Goal: Information Seeking & Learning: Check status

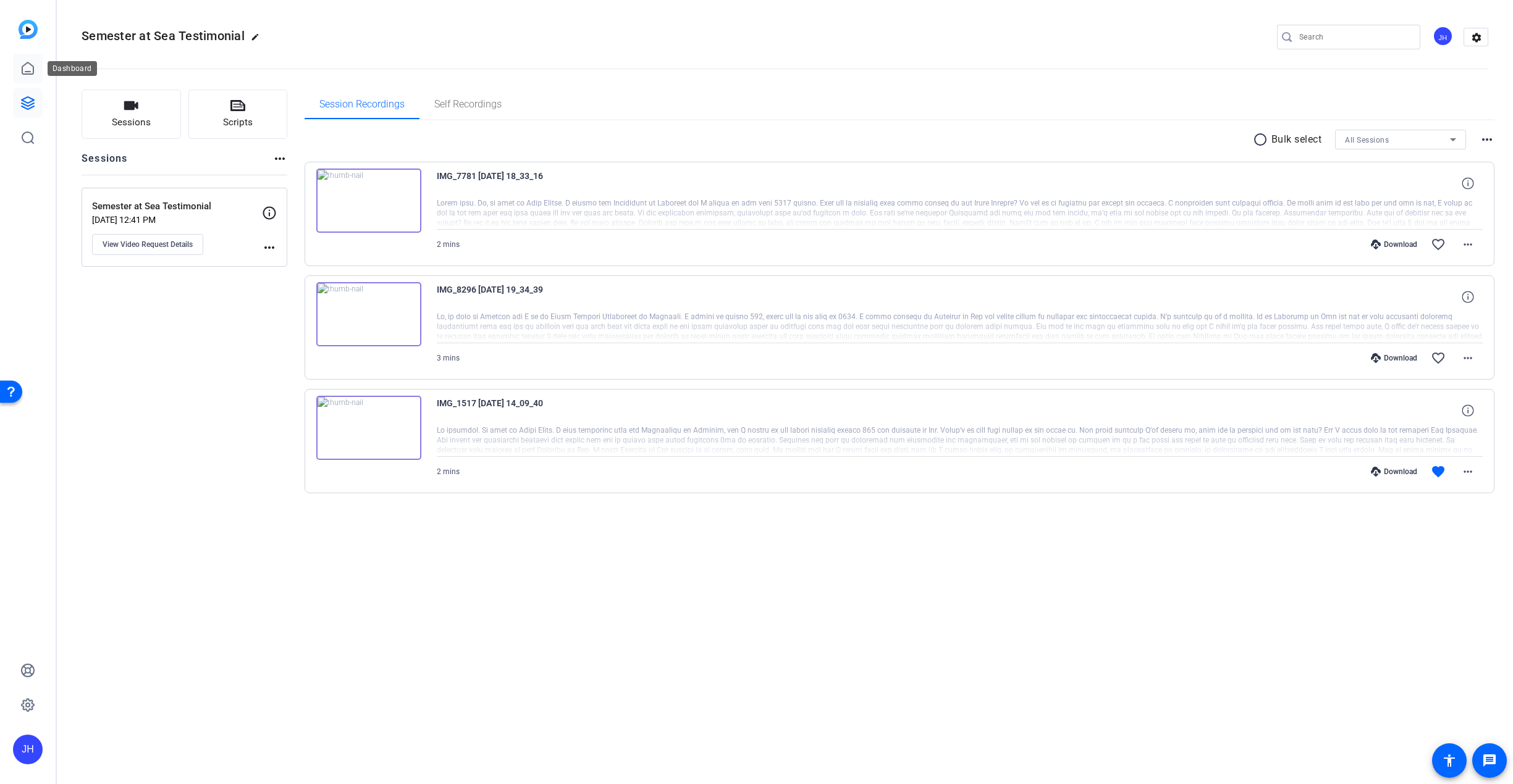
click at [17, 71] on link at bounding box center [28, 69] width 30 height 30
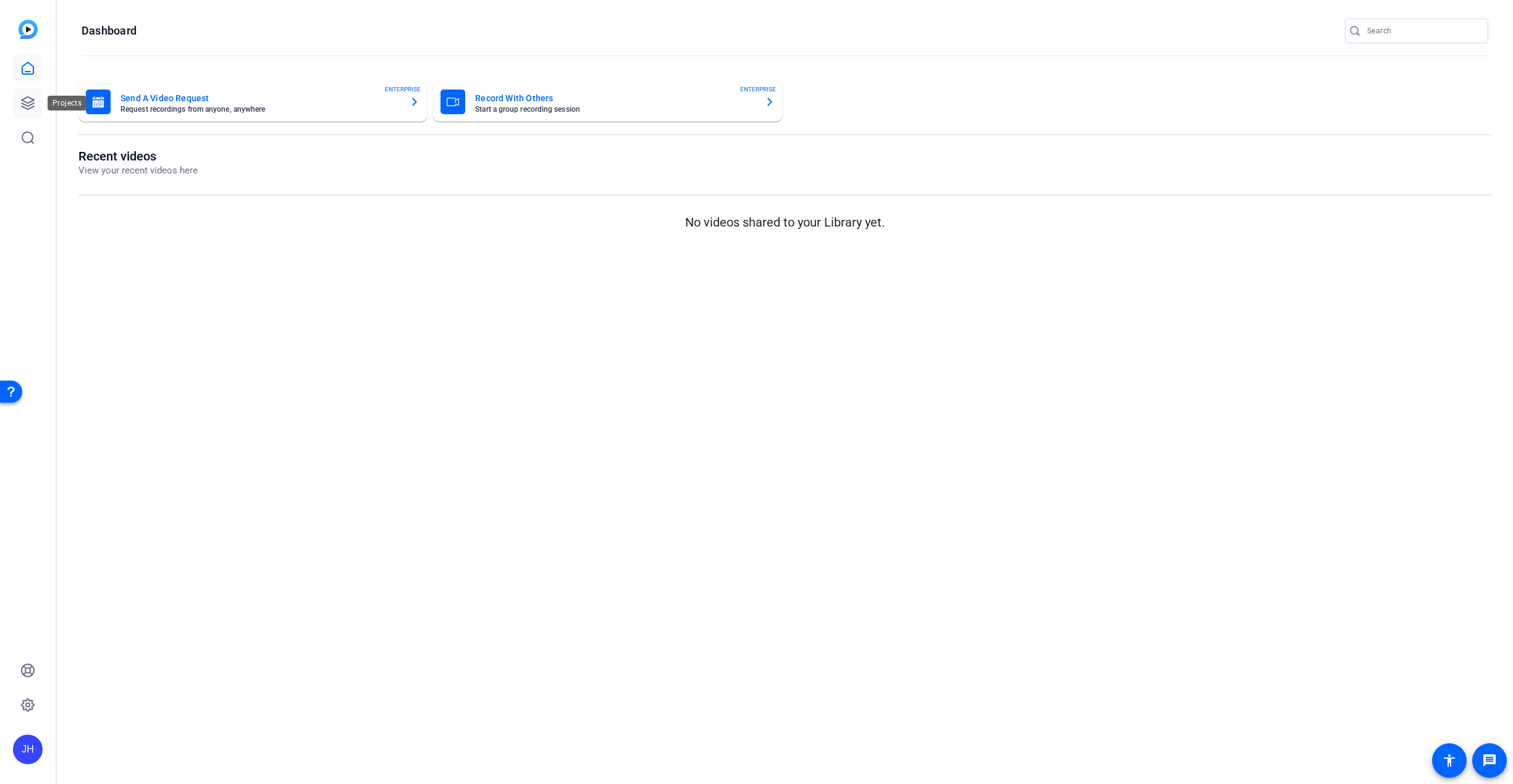
click at [30, 100] on icon at bounding box center [27, 103] width 15 height 15
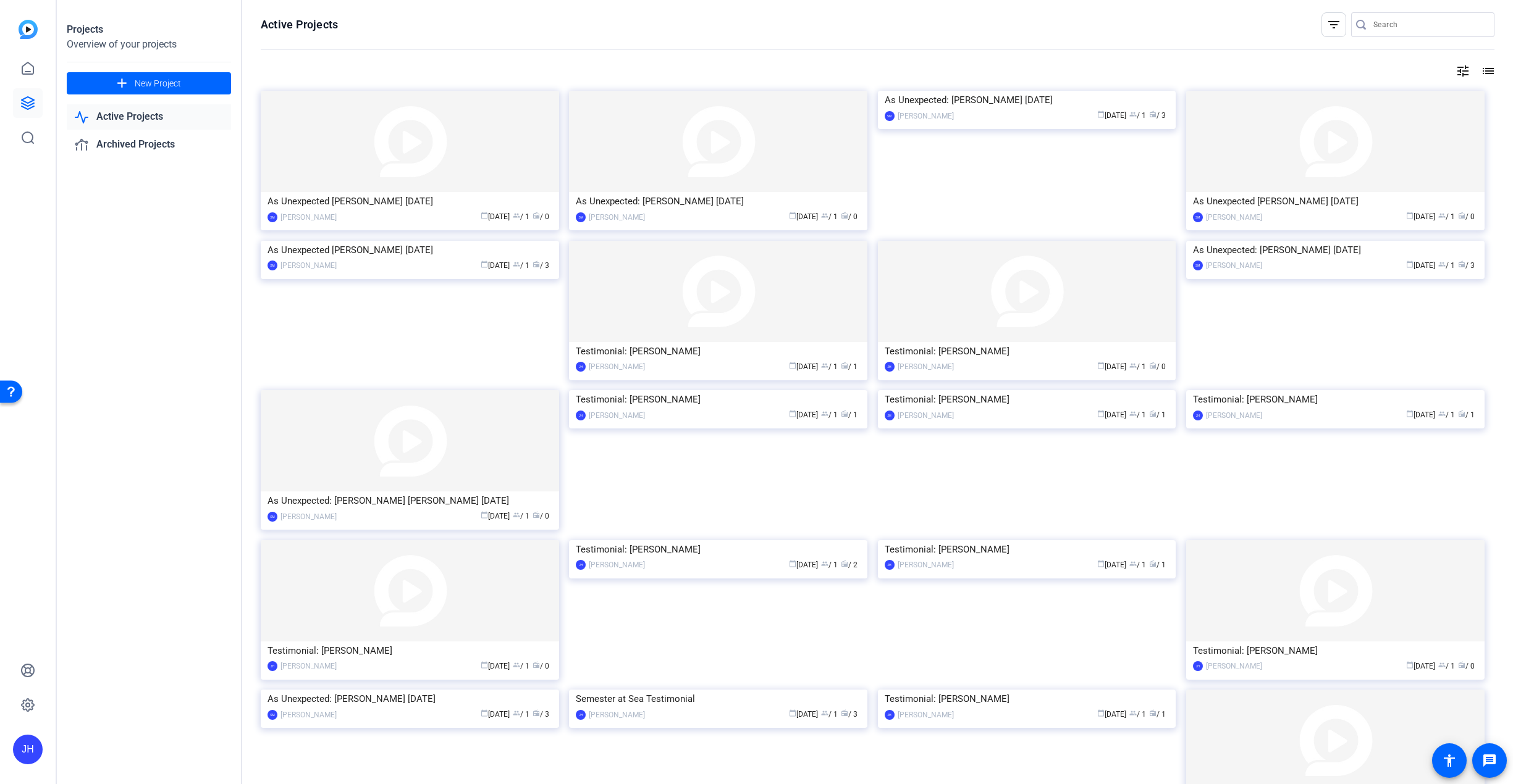
click at [150, 39] on div "Overview of your projects" at bounding box center [148, 45] width 164 height 15
click at [25, 66] on icon at bounding box center [27, 68] width 11 height 12
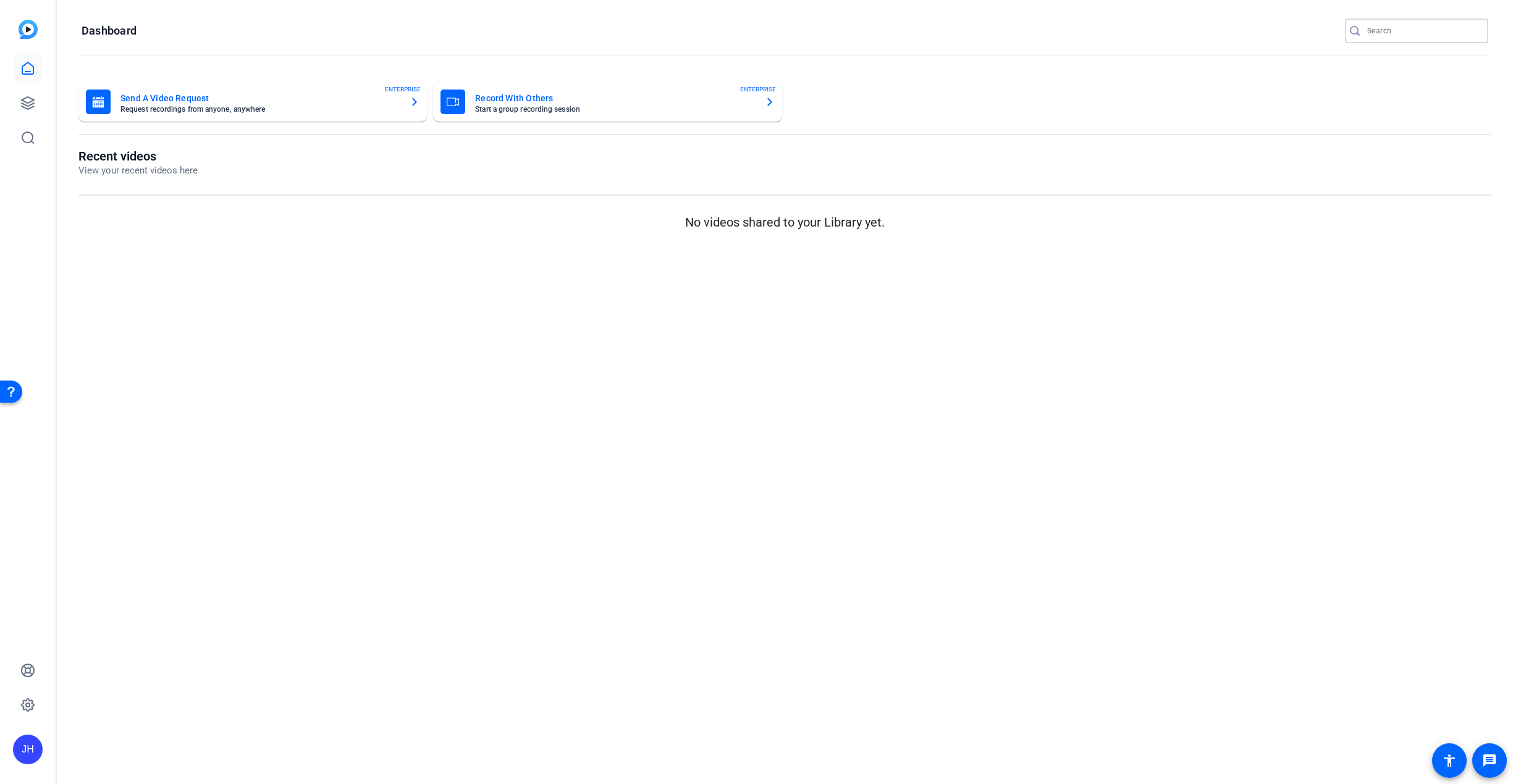
click at [1386, 37] on input "Search" at bounding box center [1423, 31] width 112 height 15
type input "Nabiha"
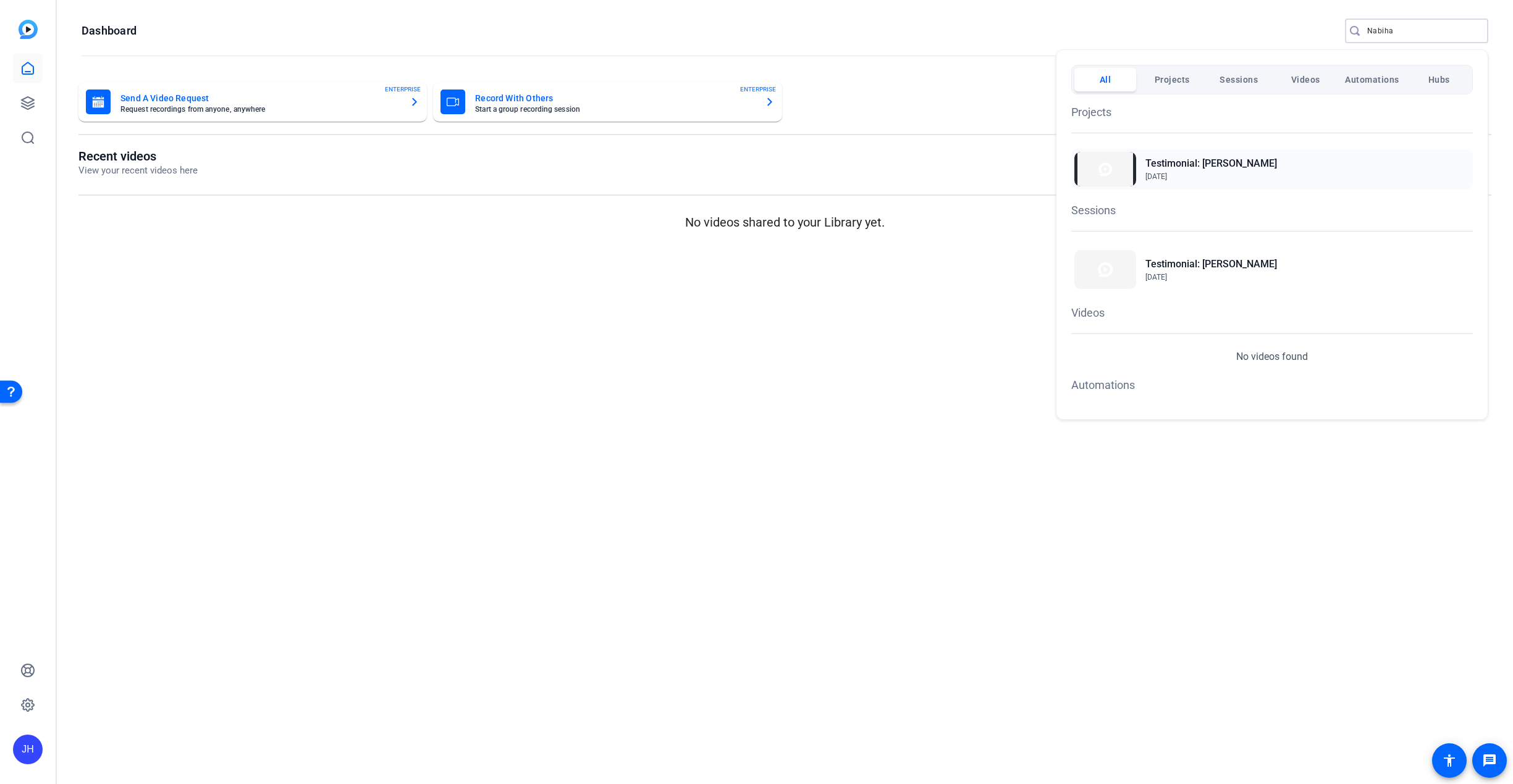
click at [1222, 171] on span "Jul 21, 2025" at bounding box center [1211, 176] width 132 height 11
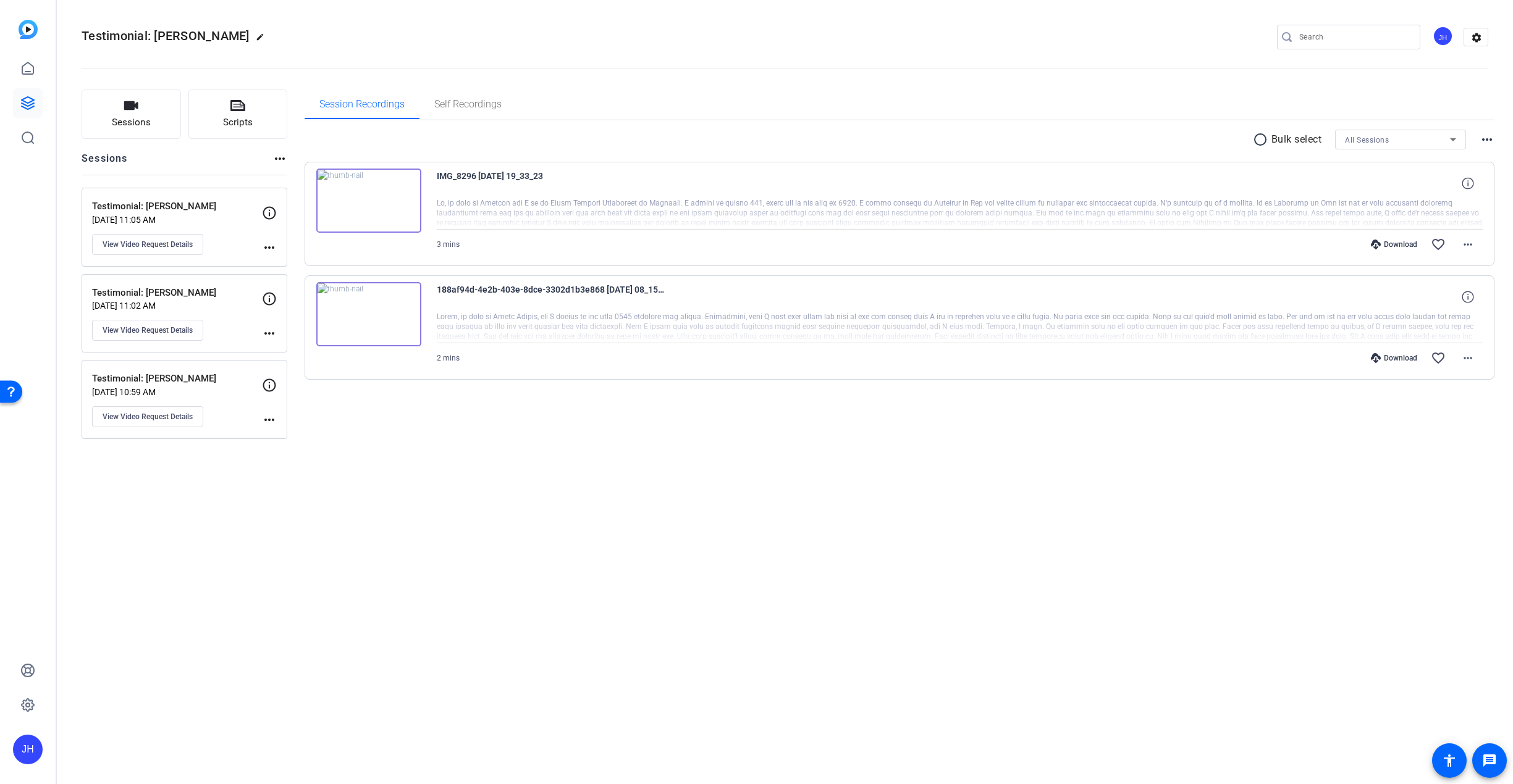
click at [364, 315] on img at bounding box center [369, 314] width 105 height 64
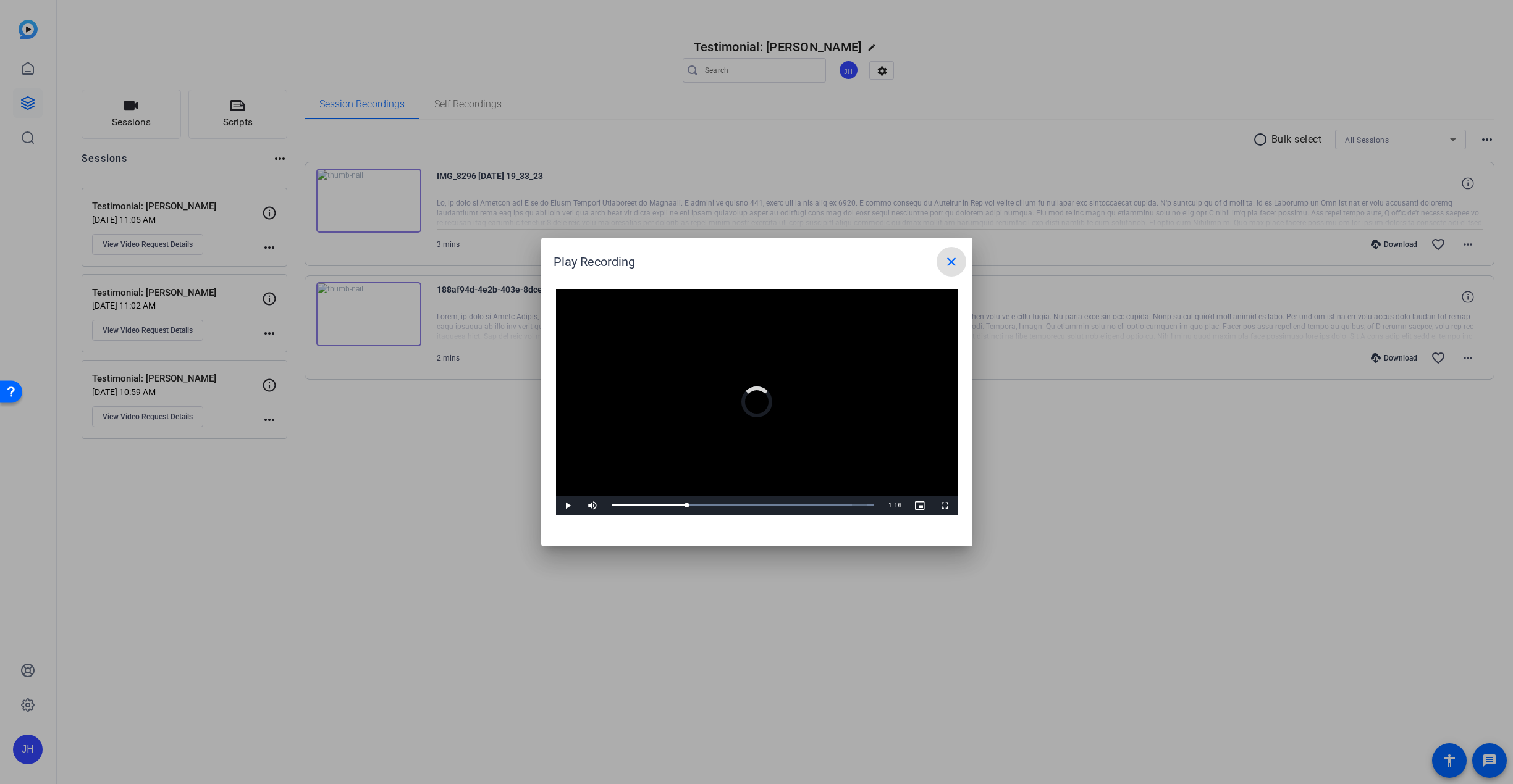
drag, startPoint x: 649, startPoint y: 509, endPoint x: 720, endPoint y: 518, distance: 71.6
click at [720, 518] on div "Video Player is loading. Play Video Play Mute 100% Current Time 0:33 / Duration…" at bounding box center [757, 411] width 431 height 270
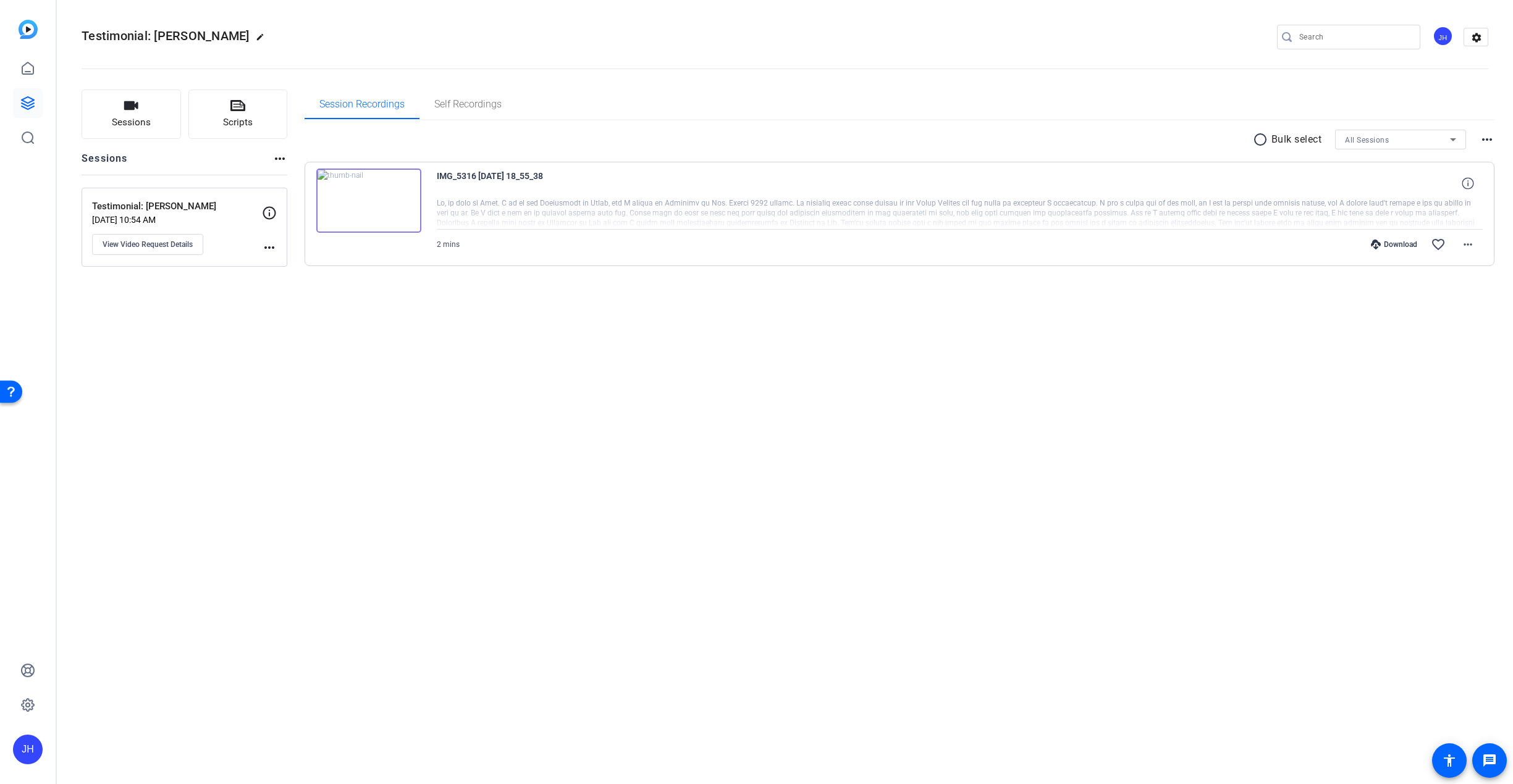
click at [360, 193] on img at bounding box center [369, 201] width 105 height 64
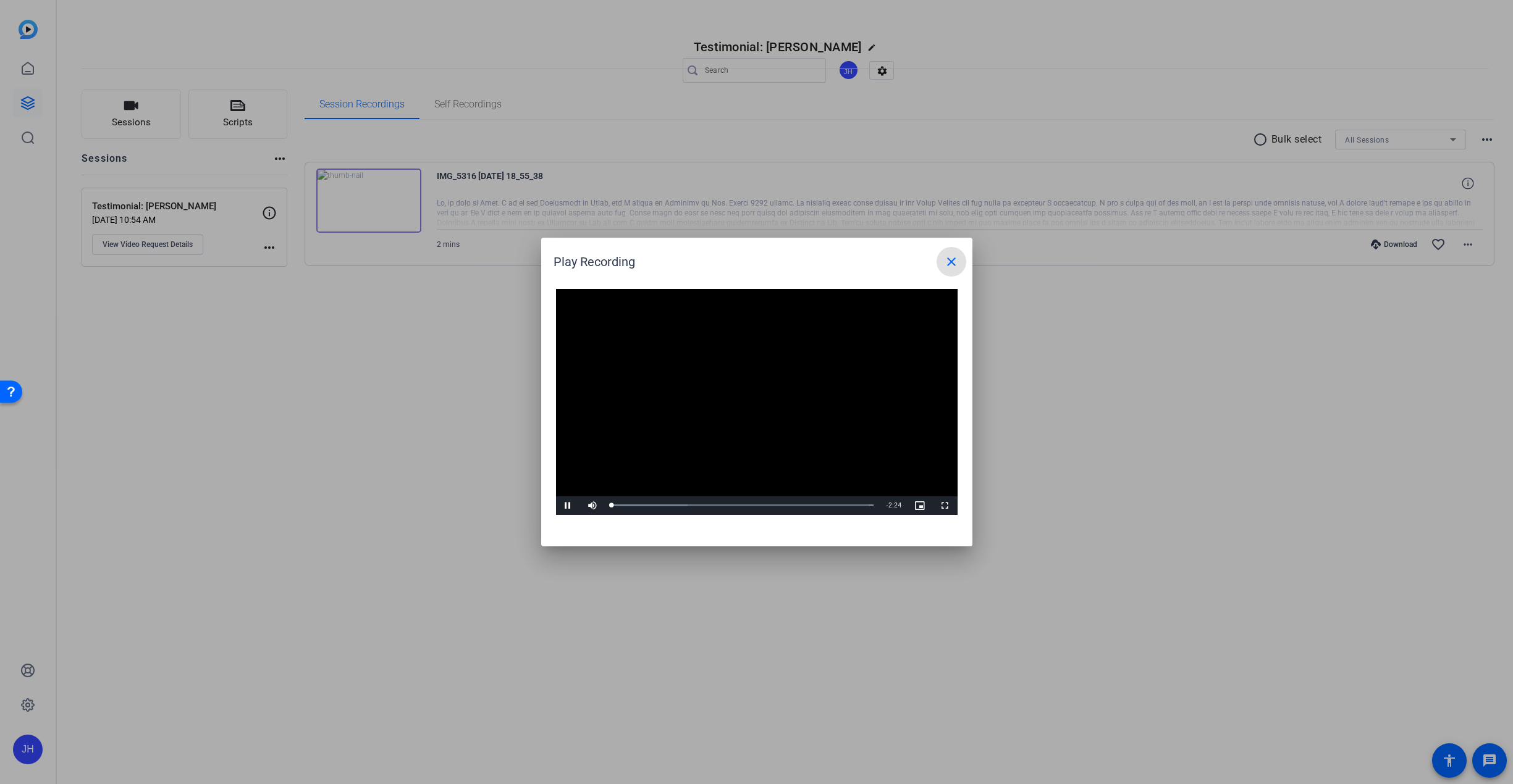
click at [750, 390] on video "Video Player" at bounding box center [757, 402] width 401 height 226
click at [754, 391] on video "Video Player" at bounding box center [757, 402] width 401 height 226
drag, startPoint x: 701, startPoint y: 251, endPoint x: 1287, endPoint y: 269, distance: 586.3
click at [1287, 269] on div "Play Recording close Video Player is loading. Play Video Pause Mute Current Tim…" at bounding box center [756, 392] width 1513 height 784
click at [951, 260] on mat-icon "close" at bounding box center [952, 262] width 15 height 15
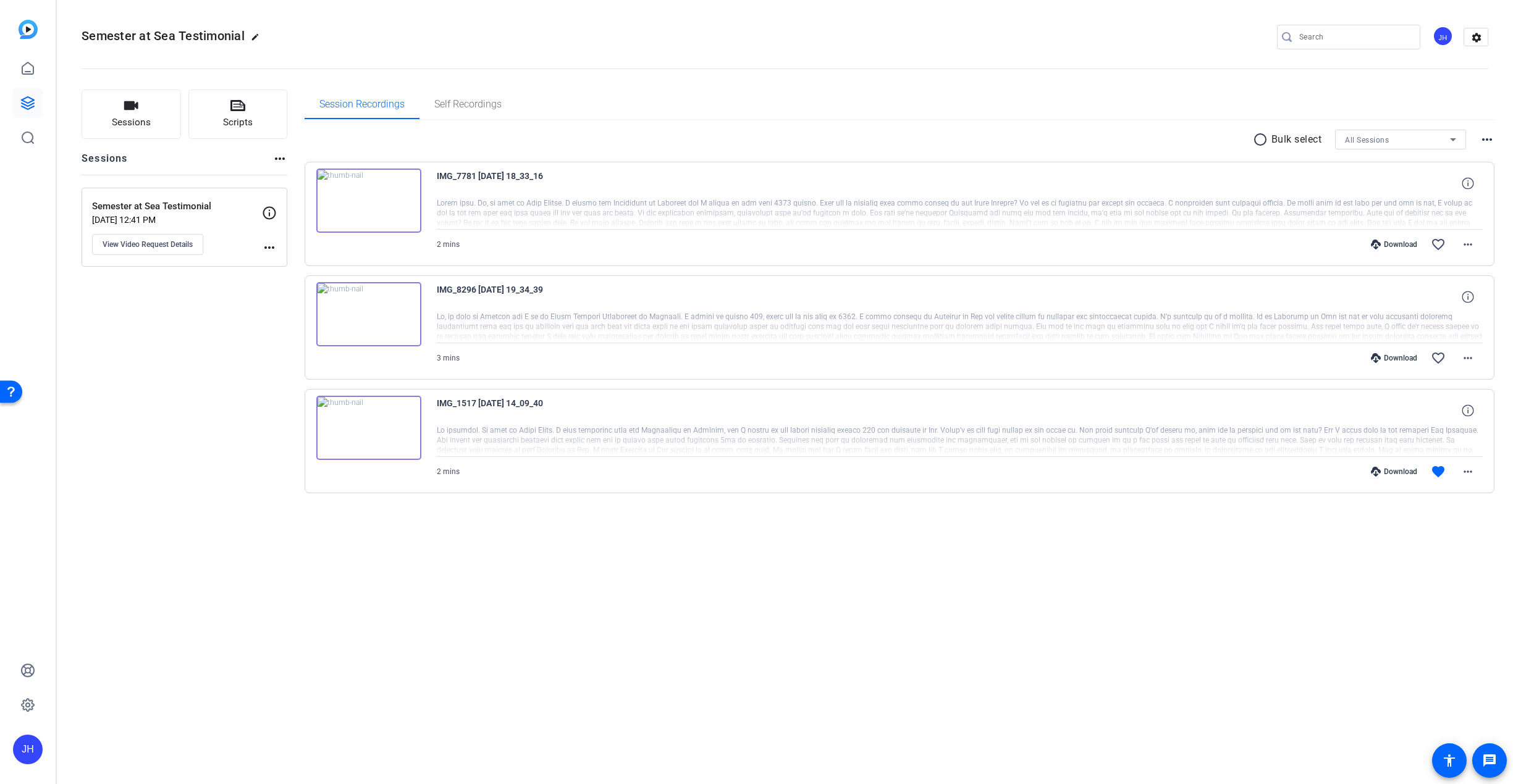
click at [366, 201] on img at bounding box center [369, 201] width 105 height 64
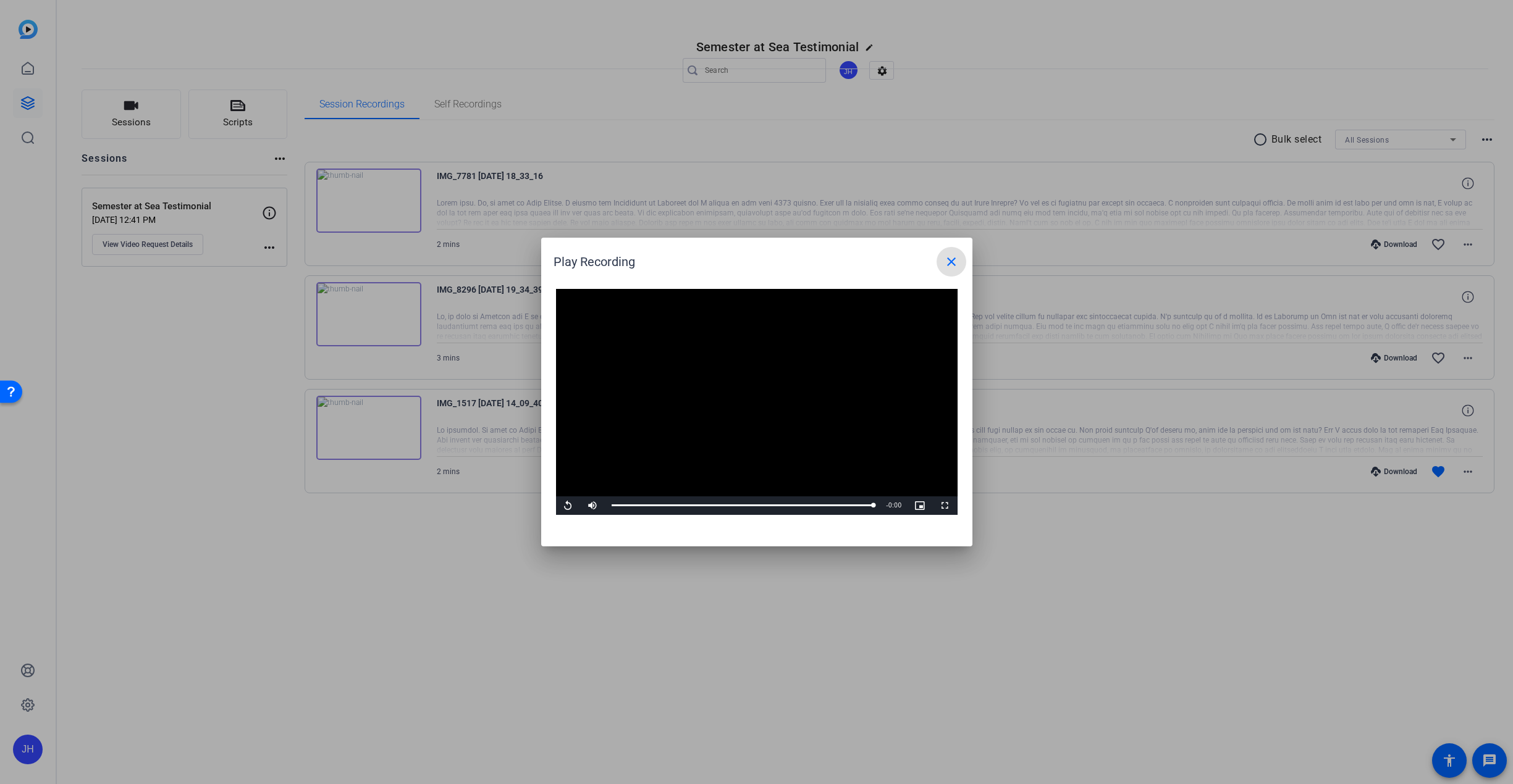
click at [957, 254] on span at bounding box center [952, 262] width 30 height 30
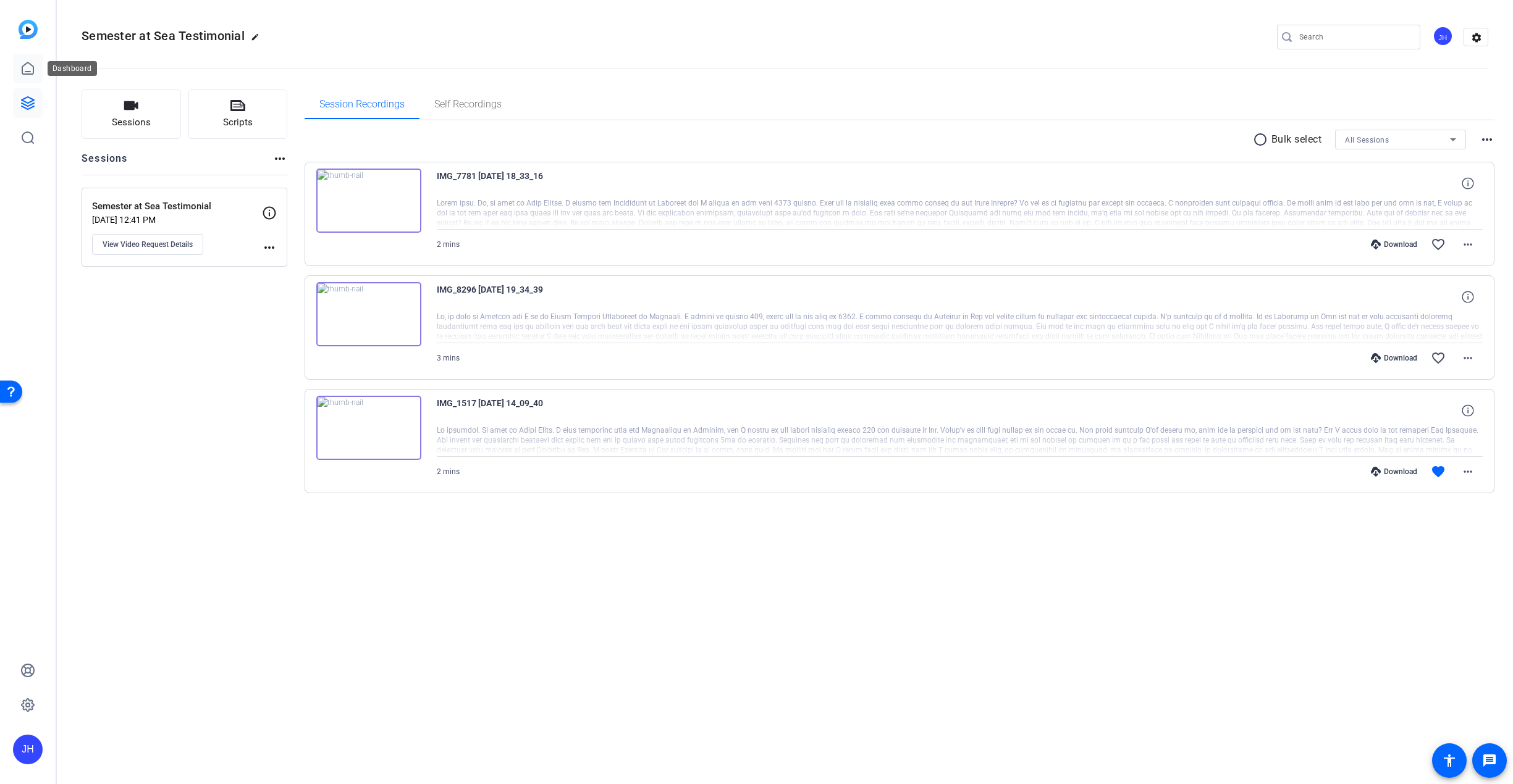
click at [30, 67] on icon at bounding box center [27, 68] width 15 height 15
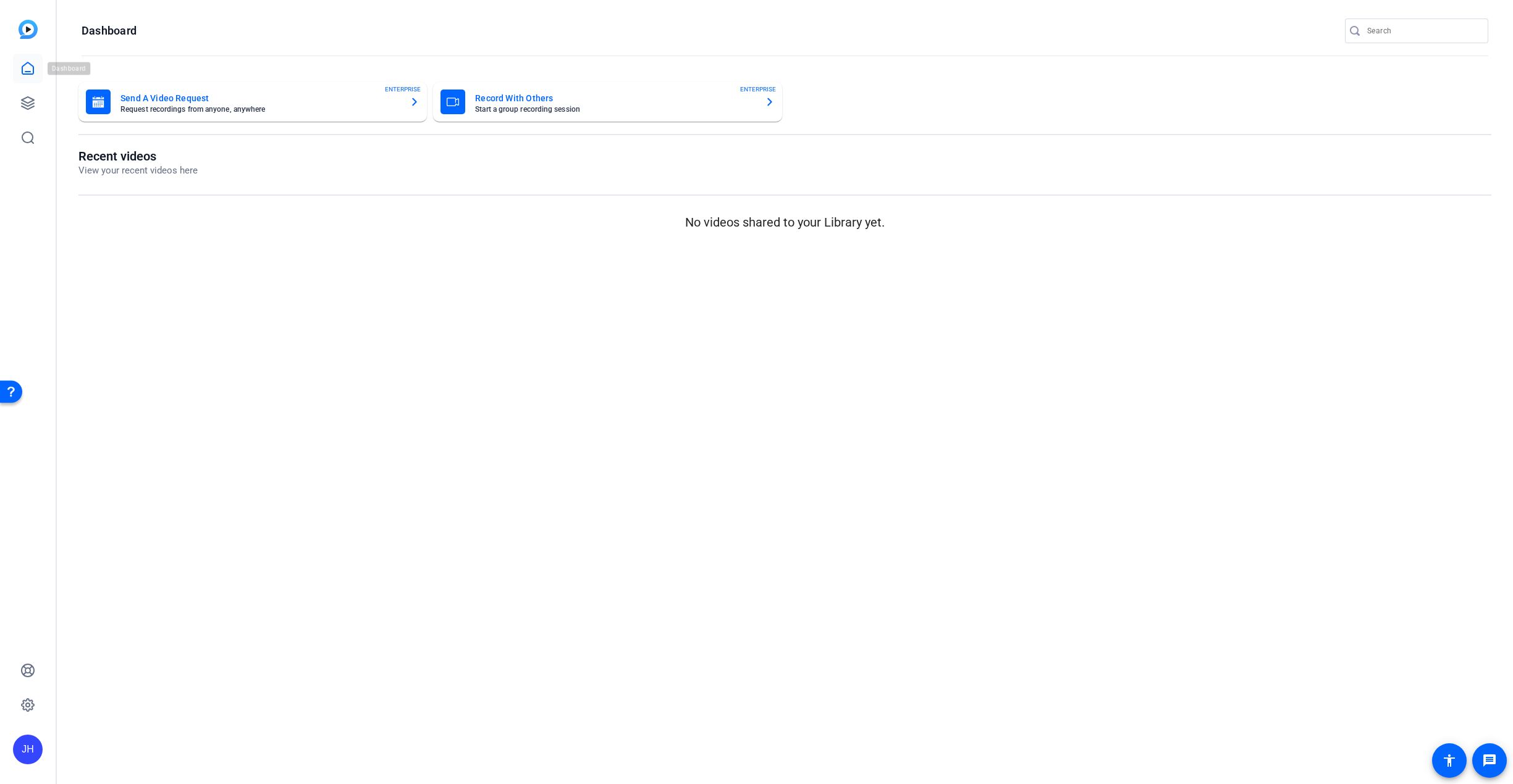
click at [32, 64] on icon at bounding box center [27, 68] width 15 height 15
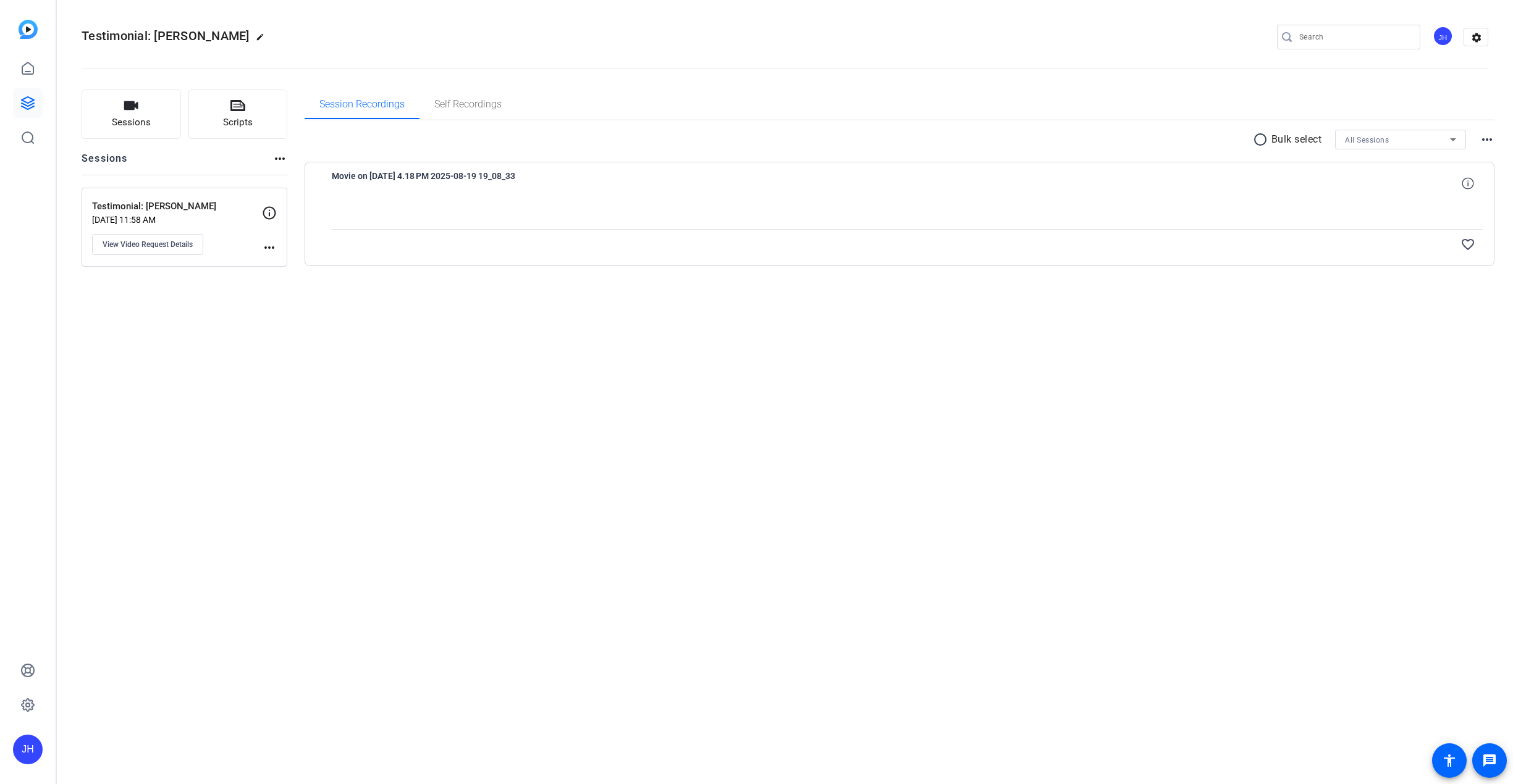
click at [398, 205] on div at bounding box center [907, 213] width 1152 height 31
click at [367, 213] on div at bounding box center [907, 213] width 1152 height 31
click at [387, 181] on span "Movie on [DATE] 4.18 PM 2025-08-19 19_08_33" at bounding box center [445, 184] width 228 height 30
click at [351, 216] on div at bounding box center [907, 213] width 1152 height 31
